Goal: Task Accomplishment & Management: Complete application form

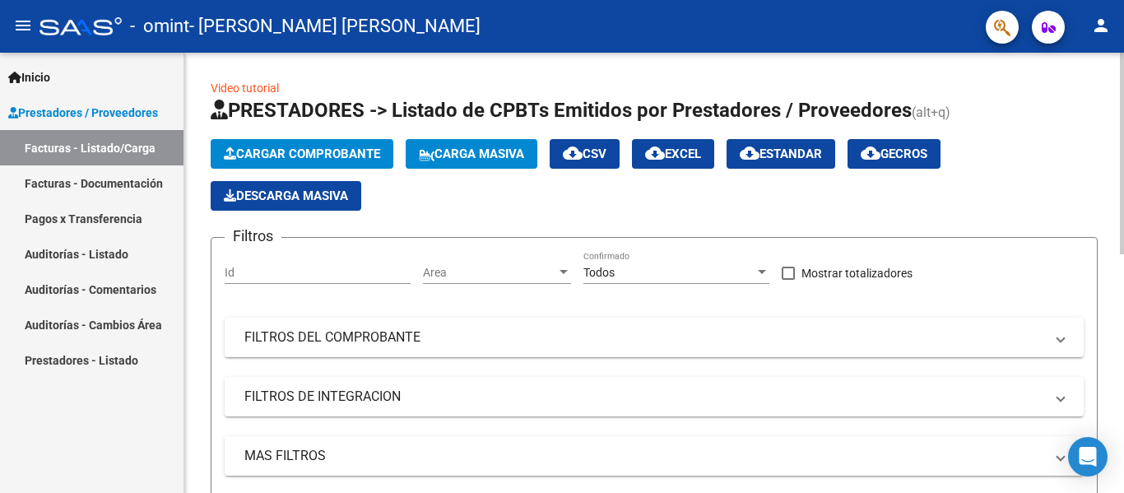
click at [319, 155] on span "Cargar Comprobante" at bounding box center [302, 153] width 156 height 15
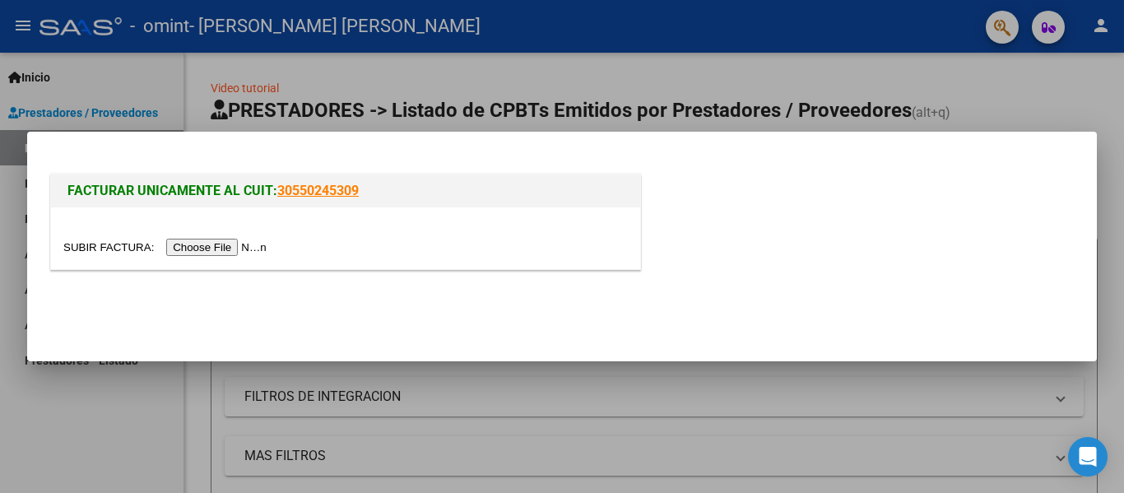
click at [261, 236] on div at bounding box center [345, 238] width 589 height 62
click at [261, 243] on input "file" at bounding box center [167, 247] width 208 height 17
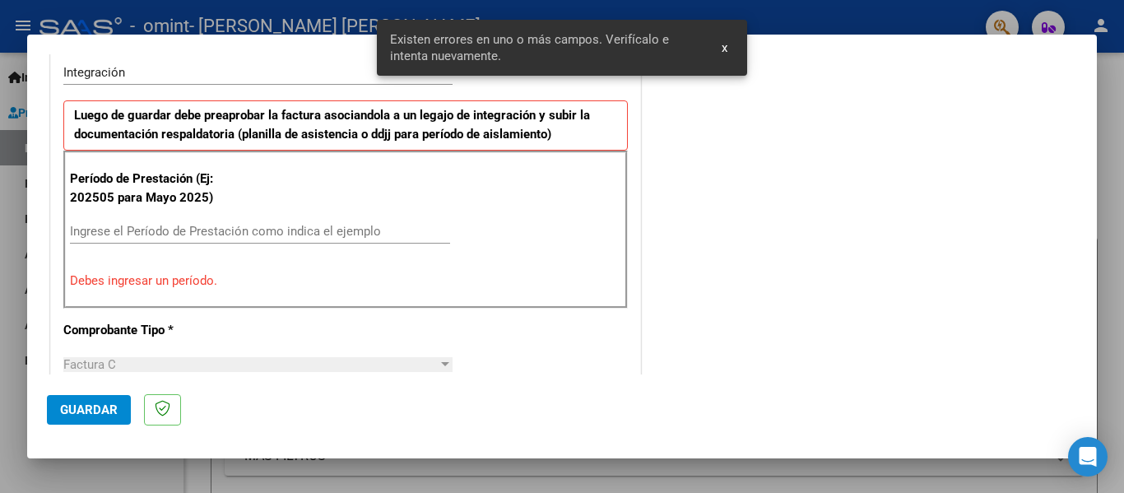
scroll to position [412, 0]
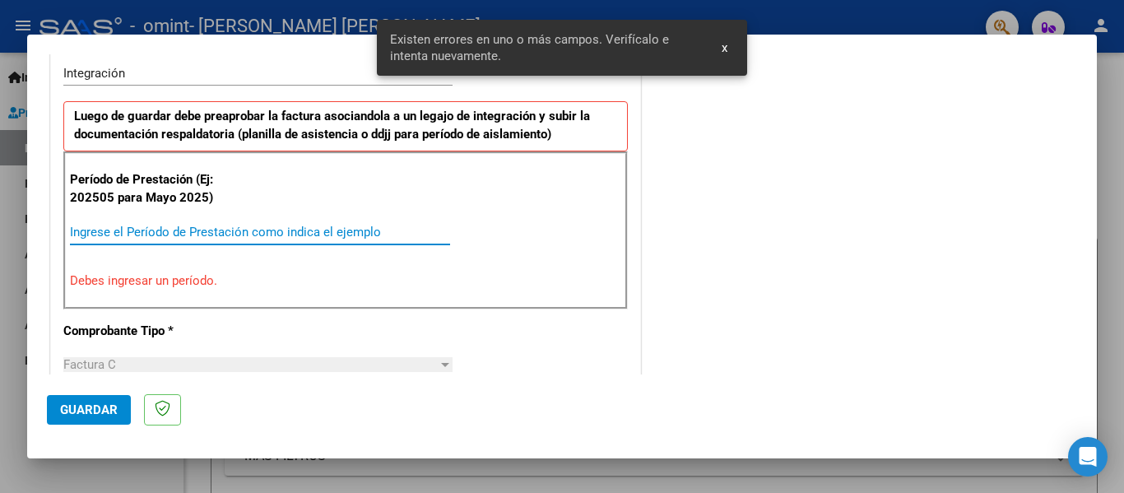
click at [314, 229] on input "Ingrese el Período de Prestación como indica el ejemplo" at bounding box center [260, 232] width 380 height 15
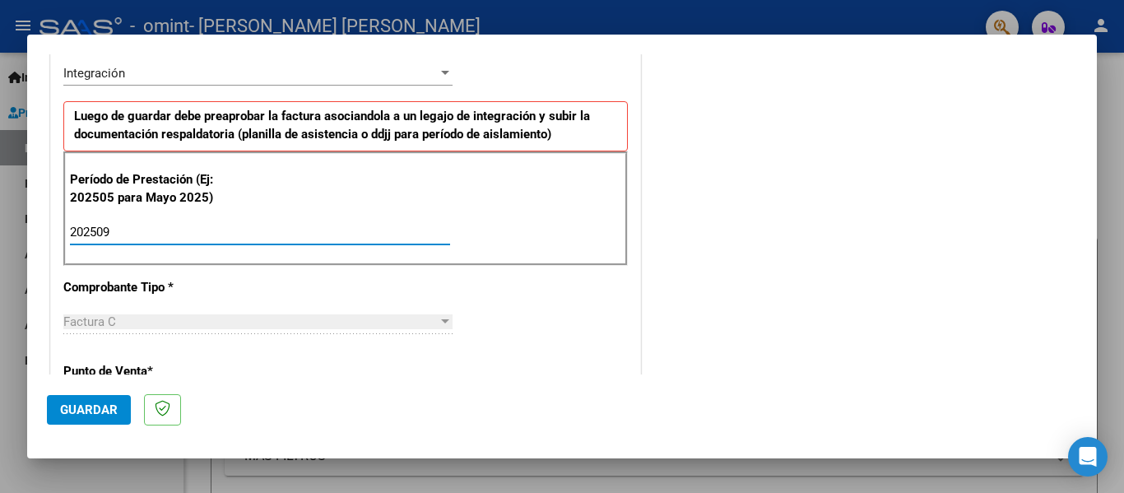
type input "202509"
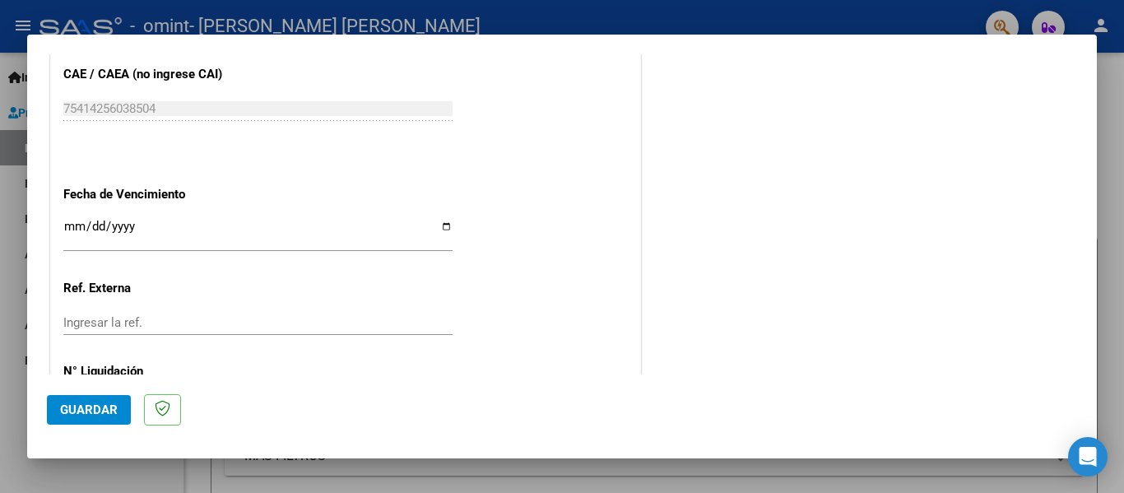
scroll to position [1128, 0]
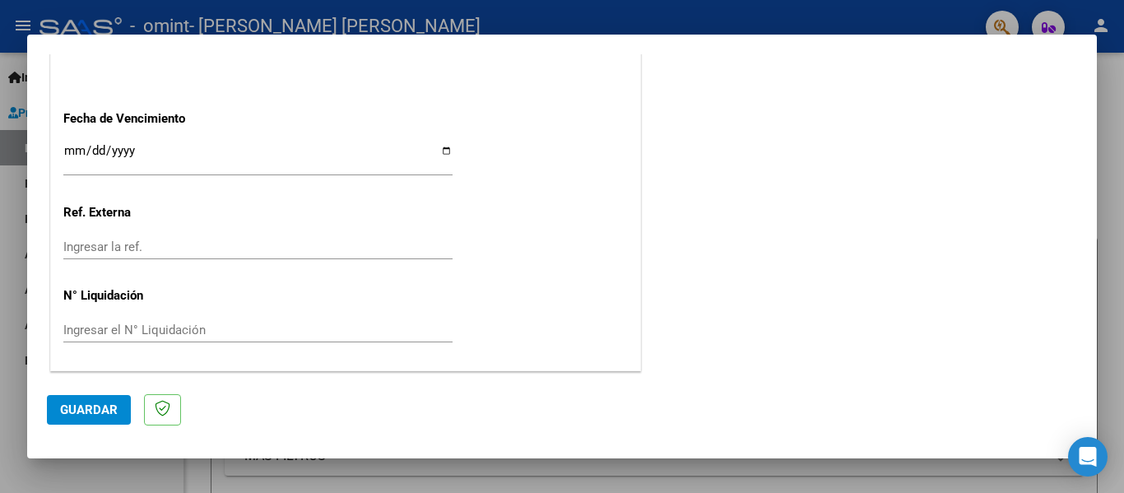
click at [97, 411] on span "Guardar" at bounding box center [89, 409] width 58 height 15
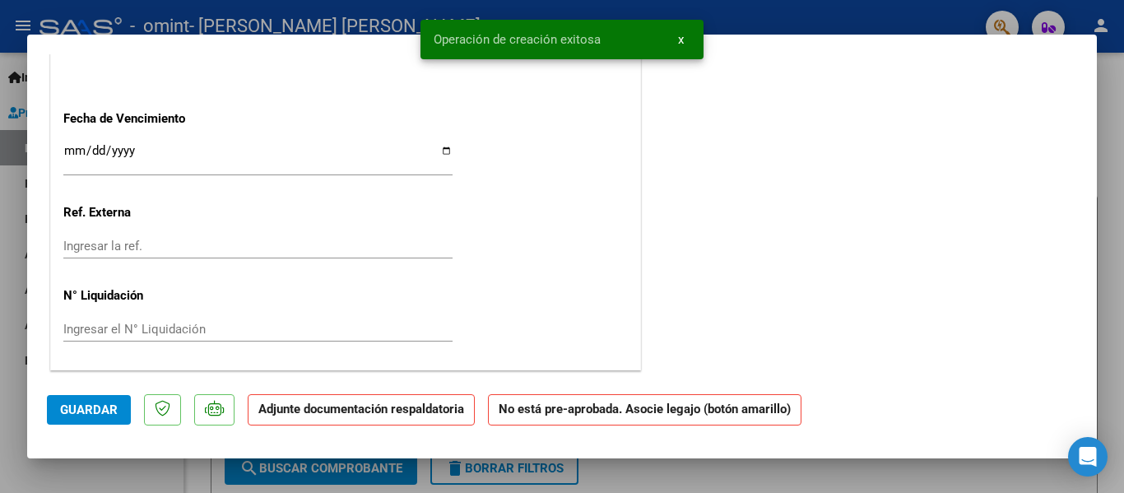
scroll to position [0, 0]
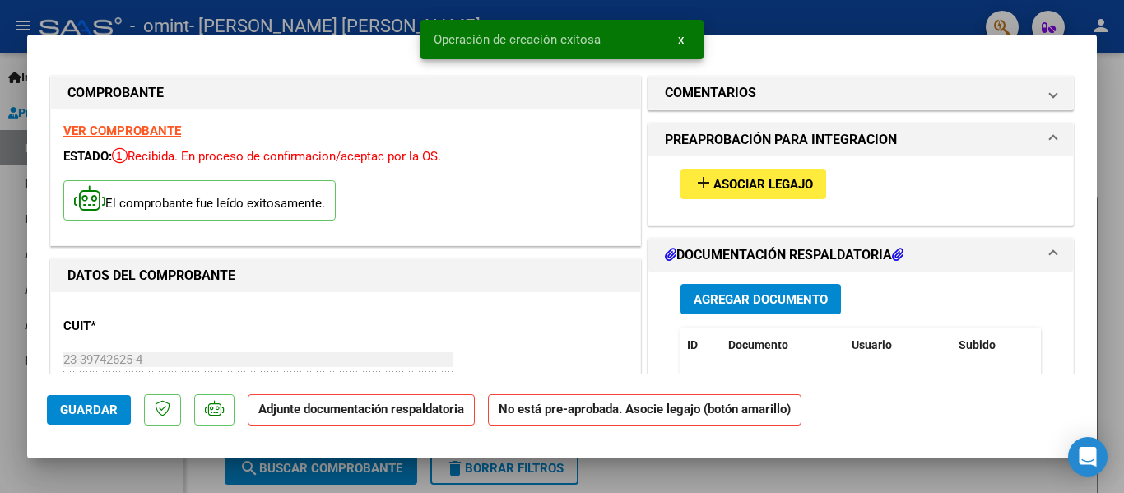
click at [766, 194] on button "add Asociar Legajo" at bounding box center [753, 184] width 146 height 30
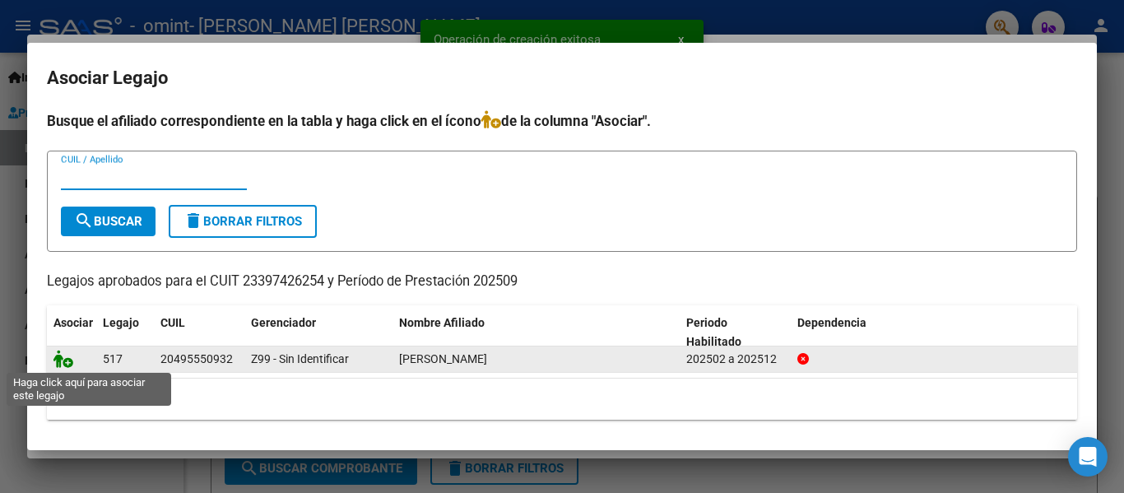
click at [61, 365] on icon at bounding box center [63, 359] width 20 height 18
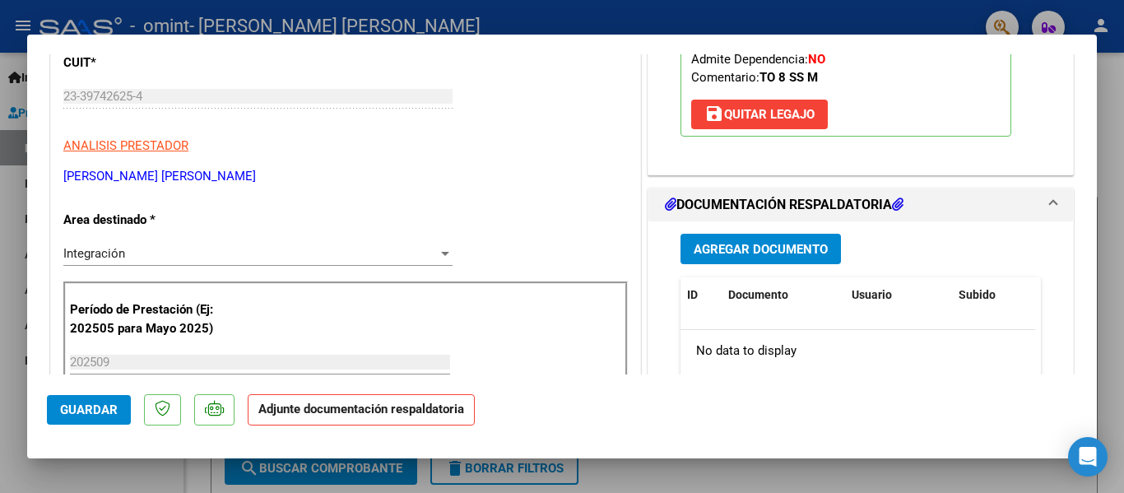
scroll to position [418, 0]
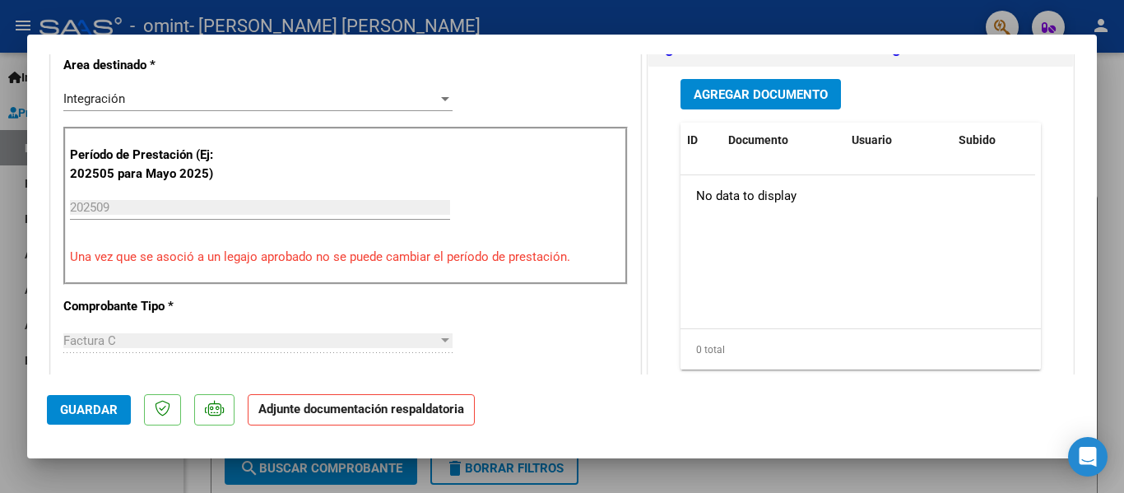
click at [750, 95] on span "Agregar Documento" at bounding box center [761, 94] width 134 height 15
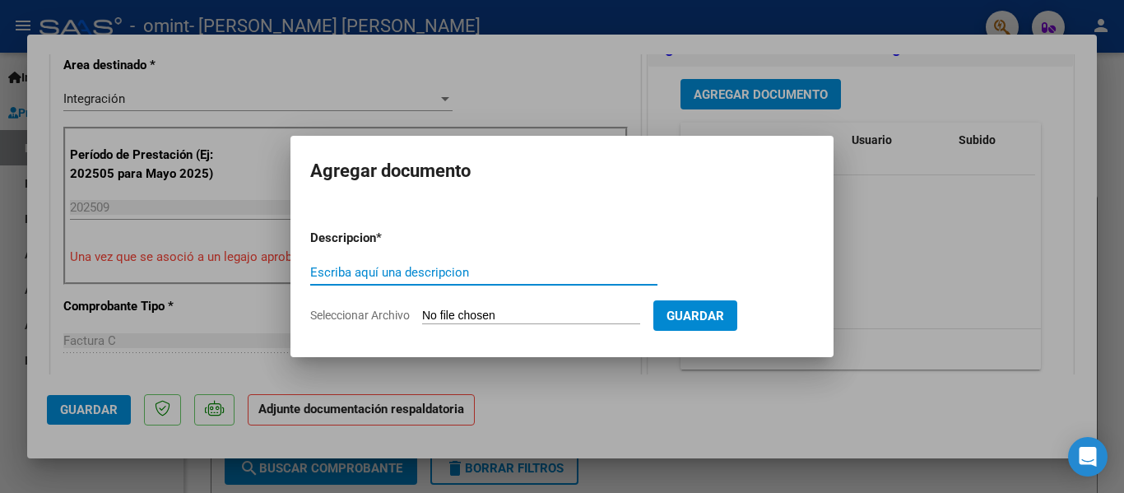
click at [527, 271] on input "Escriba aquí una descripcion" at bounding box center [483, 272] width 347 height 15
type input "Planilla de asistencia"
click at [611, 322] on input "Seleccionar Archivo" at bounding box center [531, 317] width 218 height 16
type input "C:\fakepath\[PERSON_NAME].pdf"
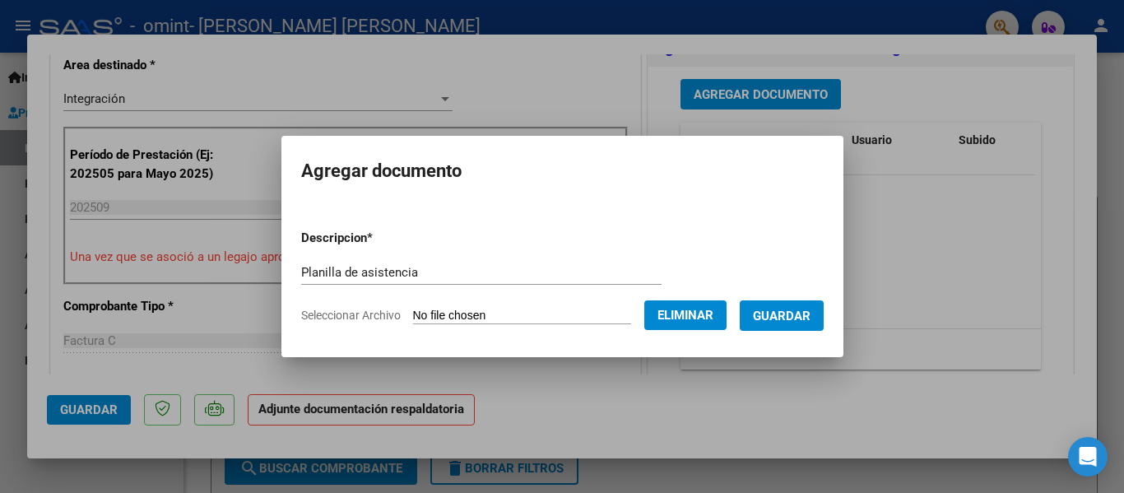
click at [779, 308] on span "Guardar" at bounding box center [782, 315] width 58 height 15
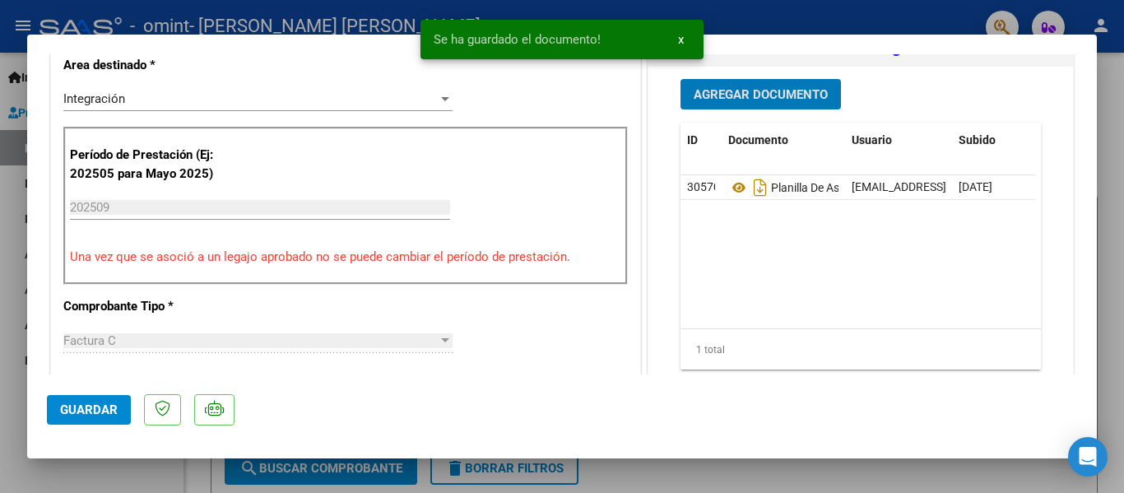
click at [788, 103] on button "Agregar Documento" at bounding box center [760, 94] width 160 height 30
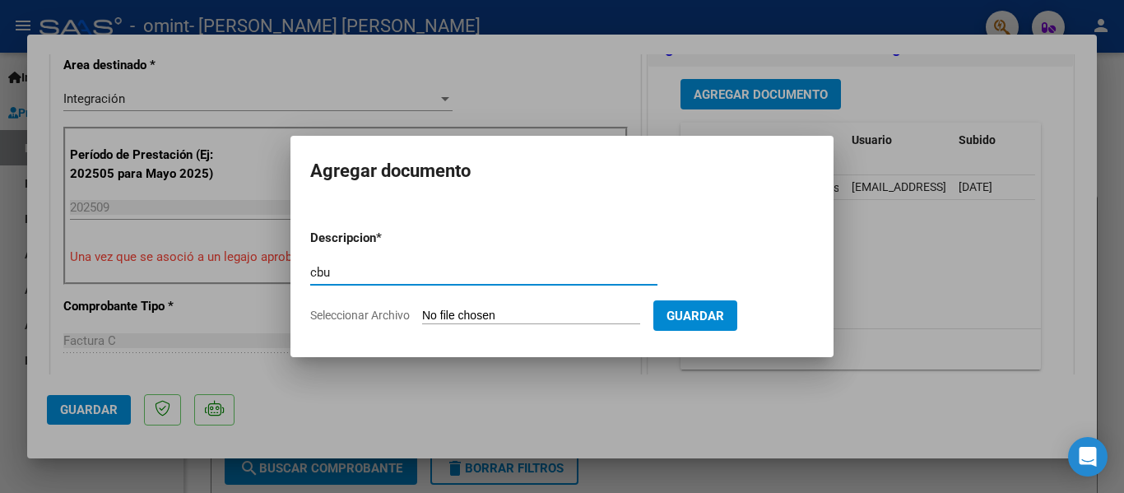
type input "cbu"
click at [443, 310] on input "Seleccionar Archivo" at bounding box center [531, 317] width 218 height 16
type input "C:\fakepath\ConstanciaCBU-CABA, [DATE].pdf"
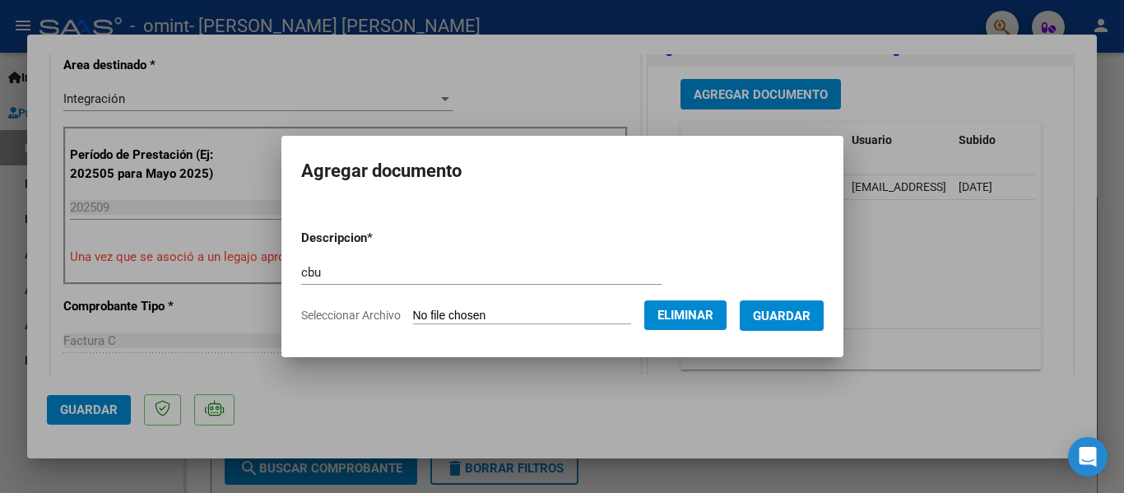
click at [807, 326] on button "Guardar" at bounding box center [782, 315] width 84 height 30
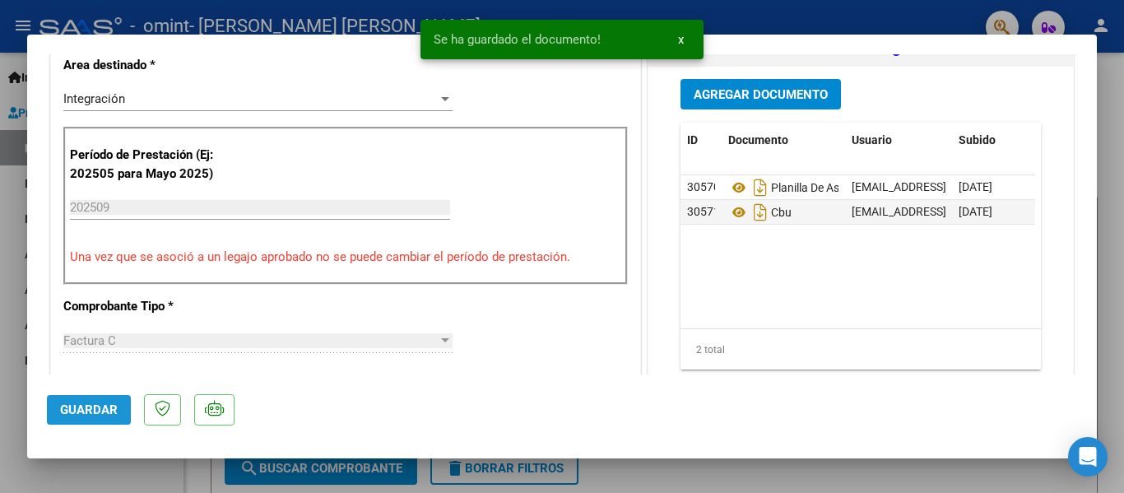
click at [109, 420] on button "Guardar" at bounding box center [89, 410] width 84 height 30
